Goal: Find specific page/section: Find specific page/section

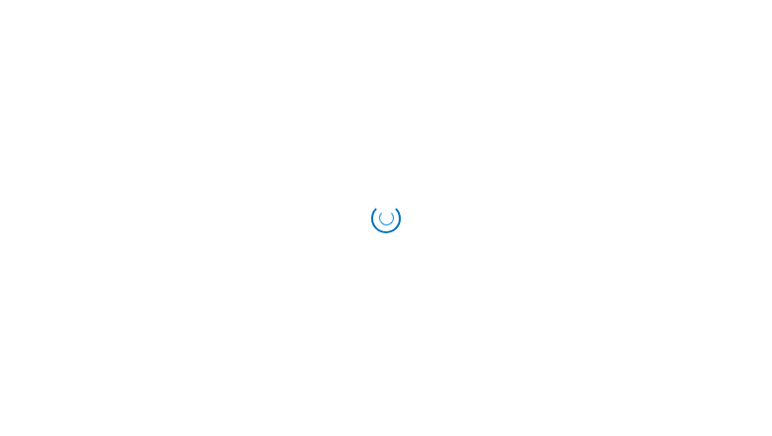
click at [387, 219] on div "Loading..." at bounding box center [386, 219] width 30 height 30
